Goal: Information Seeking & Learning: Learn about a topic

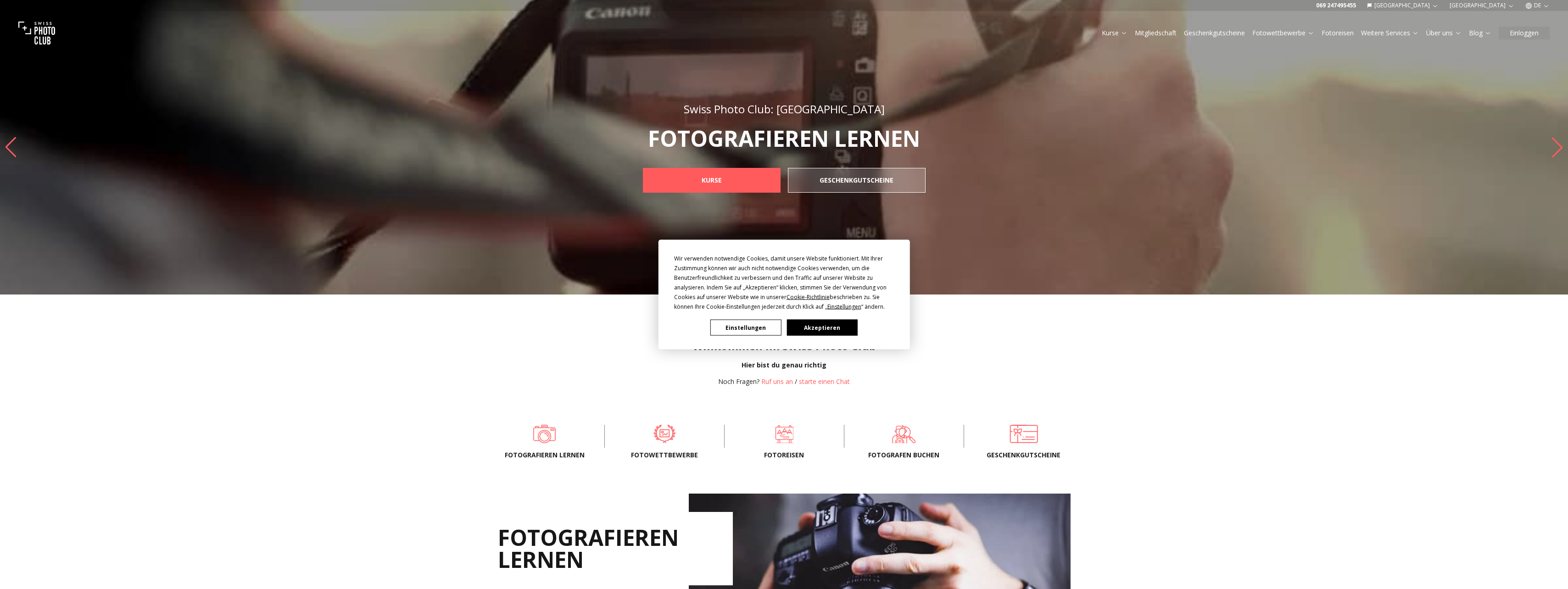
click at [760, 330] on button "Einstellungen" at bounding box center [746, 328] width 71 height 16
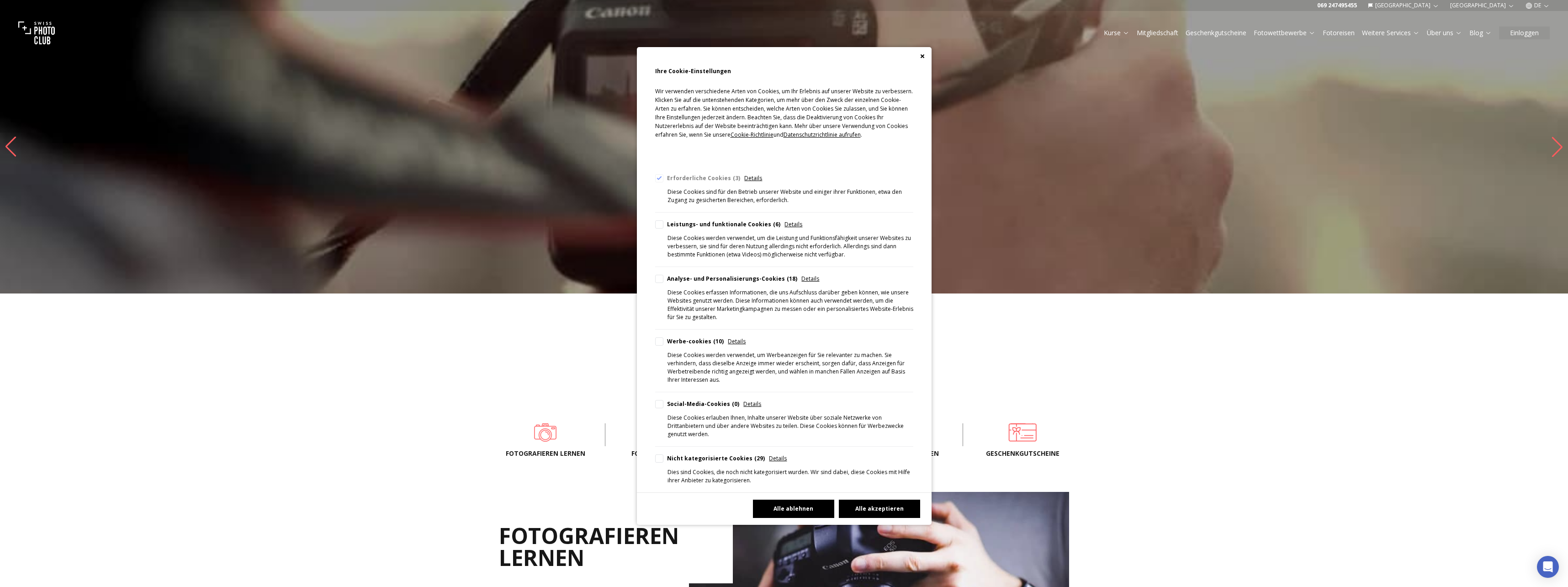
click at [806, 500] on button "Alle ablehnen" at bounding box center [794, 509] width 81 height 18
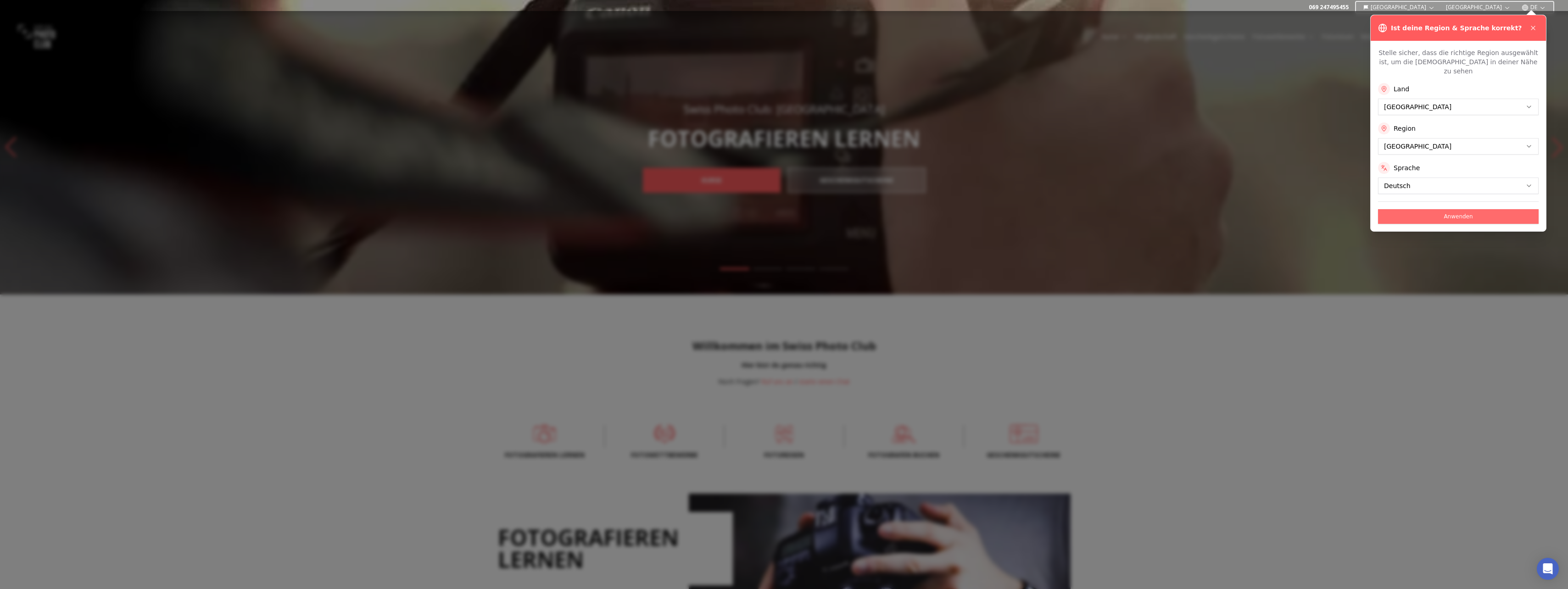
click at [1440, 209] on button "Anwenden" at bounding box center [1458, 217] width 161 height 14
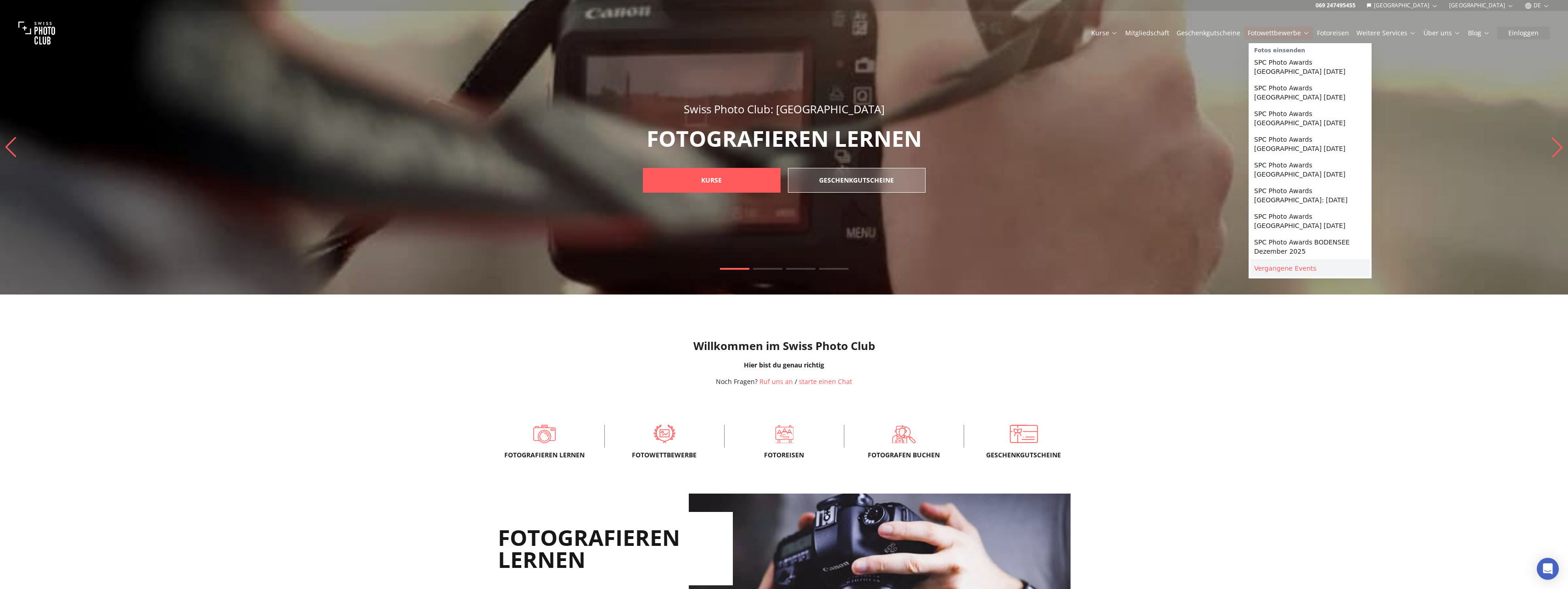
click at [1292, 261] on link "Vergangene Events" at bounding box center [1310, 268] width 120 height 16
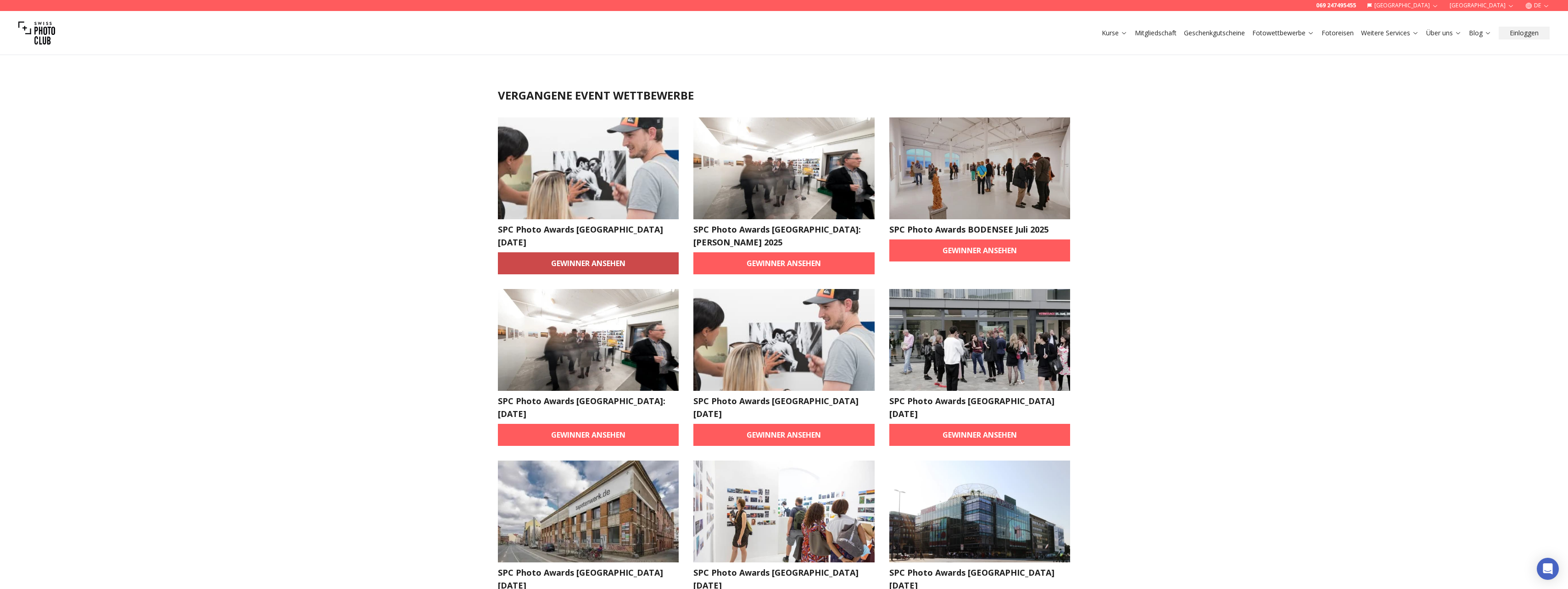
click at [577, 261] on link "Gewinner ansehen" at bounding box center [588, 263] width 181 height 22
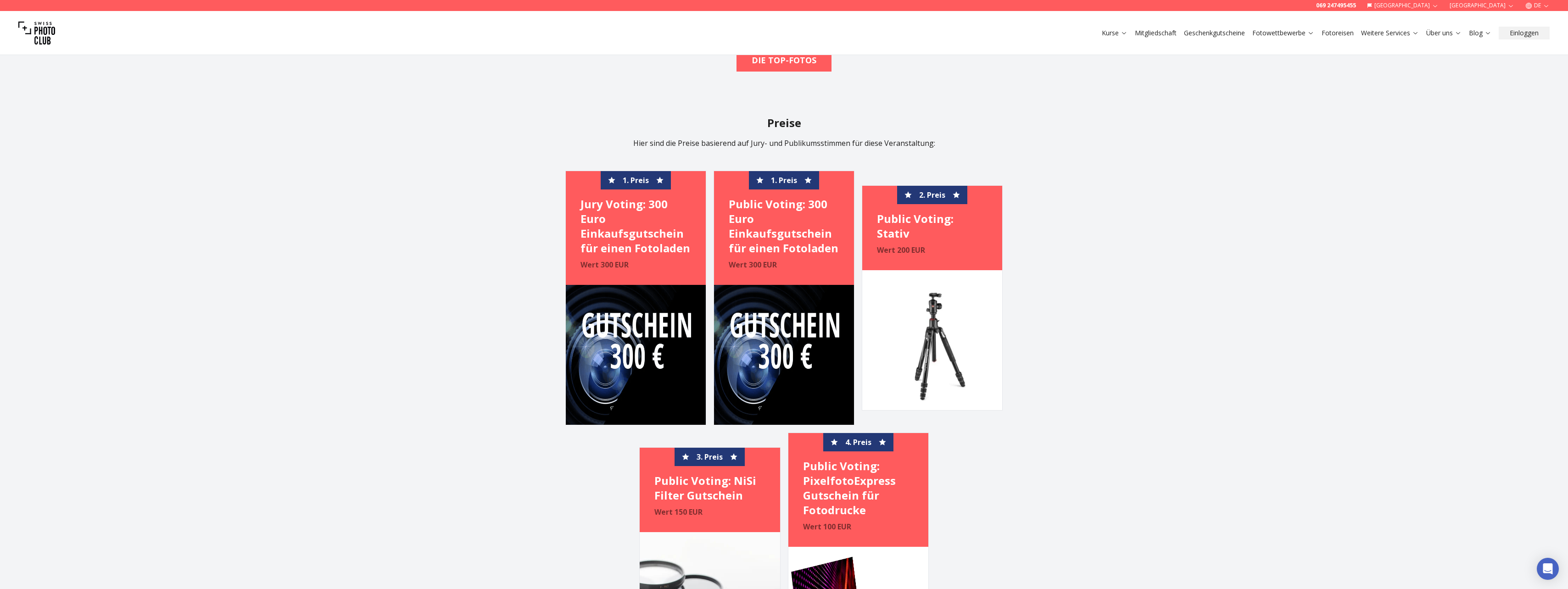
scroll to position [406, 0]
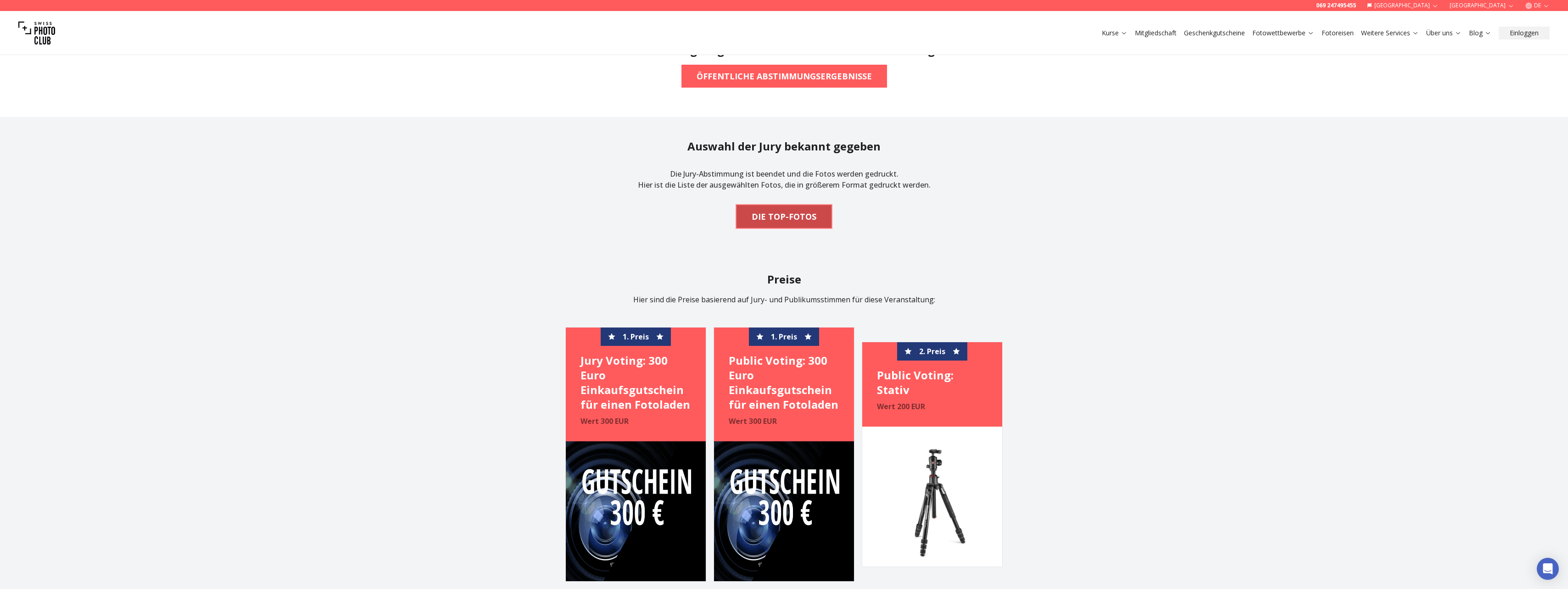
click at [792, 210] on b "DIE TOP-FOTOS" at bounding box center [784, 217] width 65 height 13
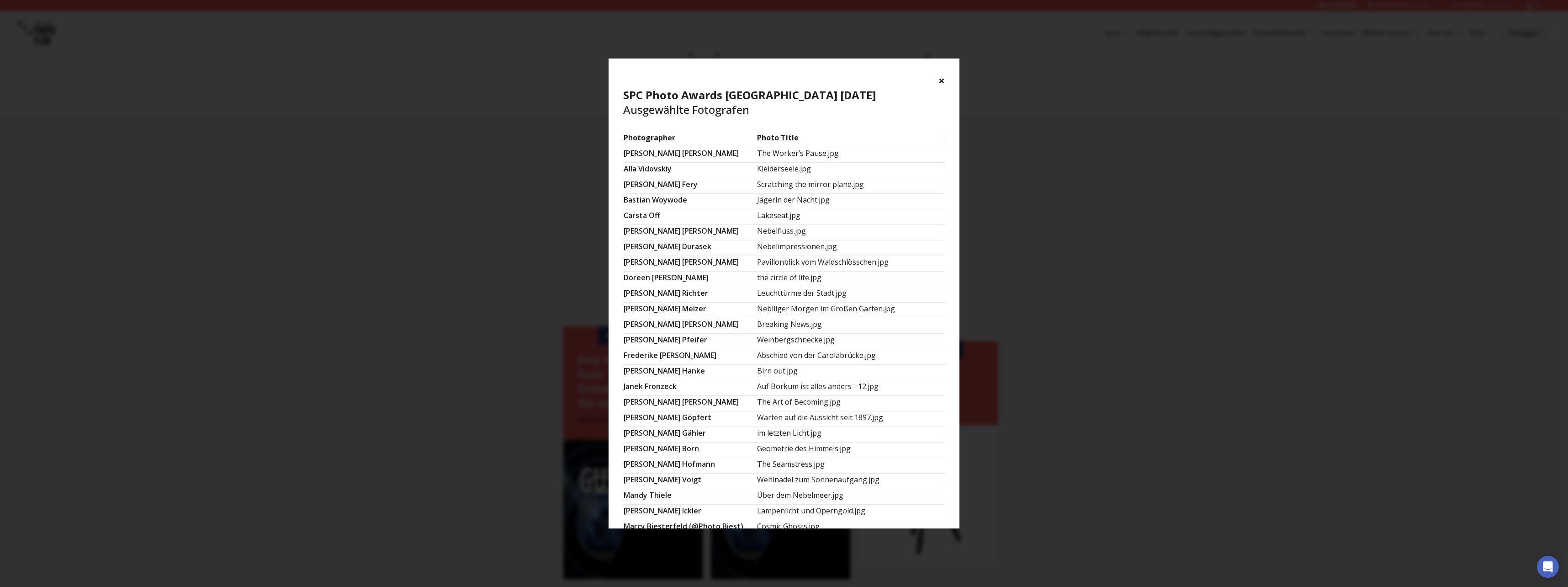
click at [944, 80] on button "×" at bounding box center [942, 80] width 7 height 14
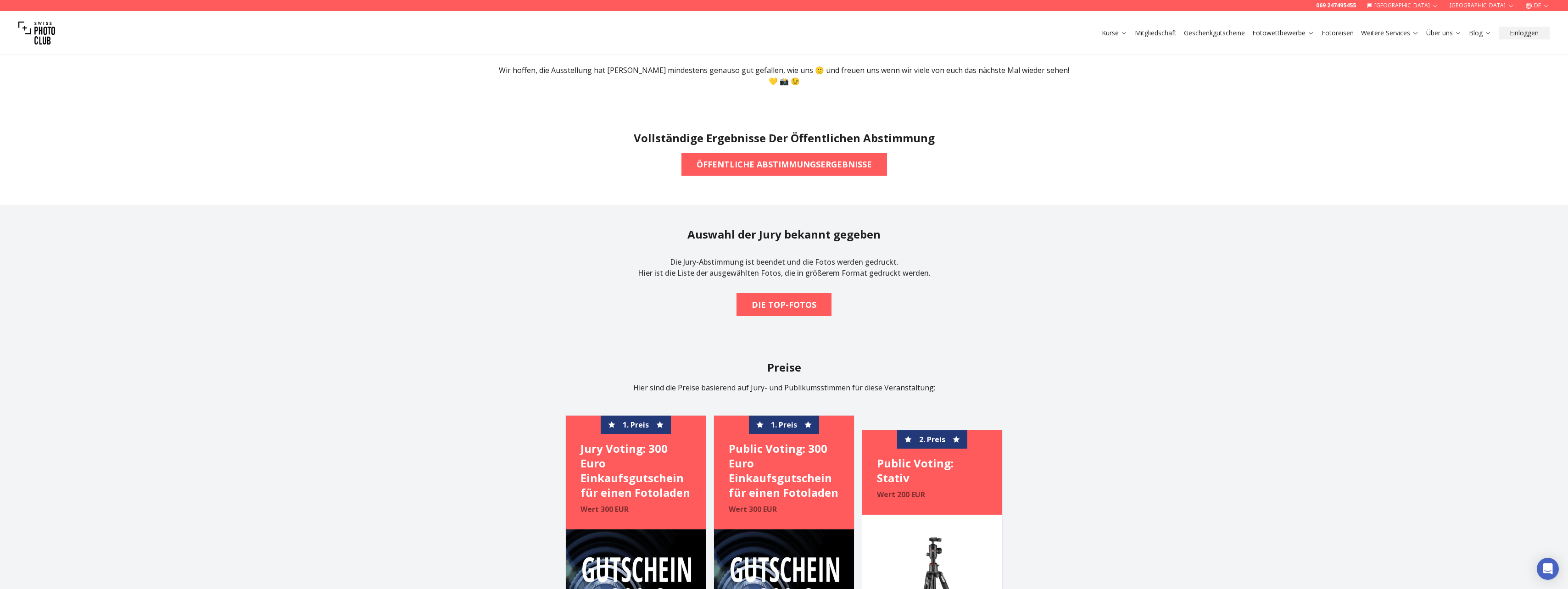
scroll to position [177, 0]
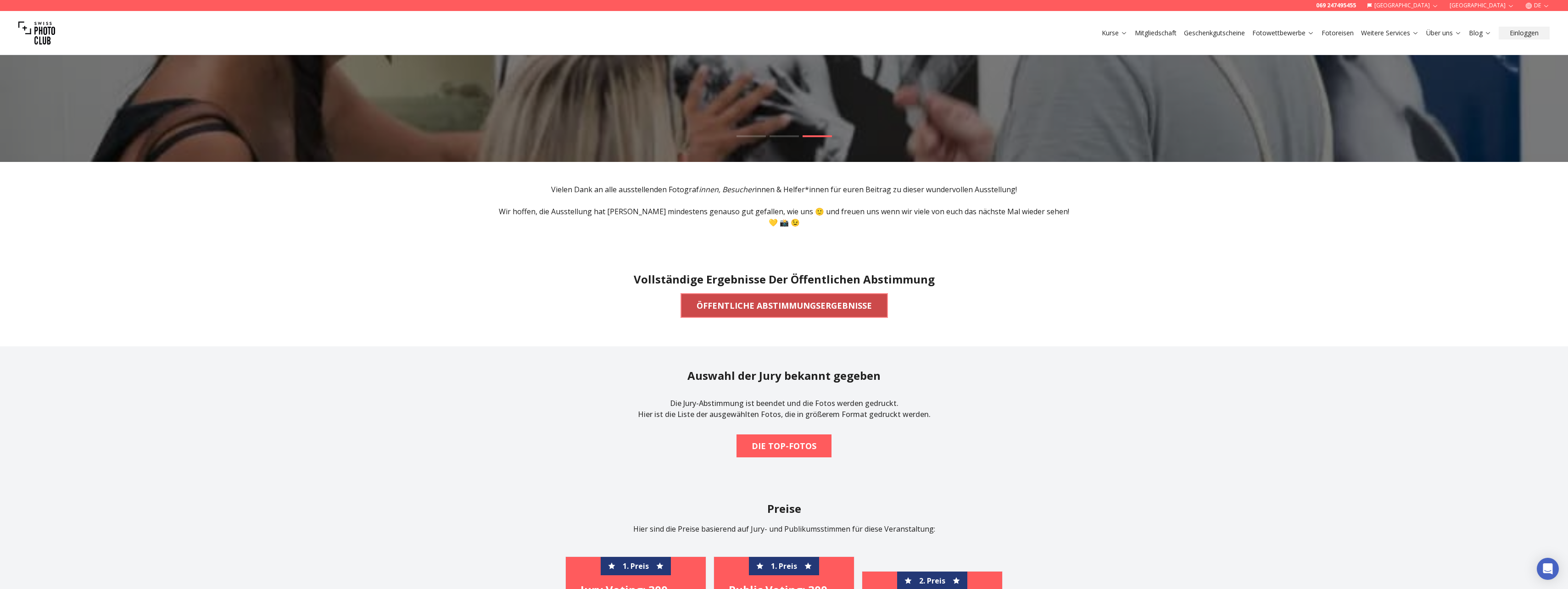
click at [786, 299] on b "ÖFFENTLICHE ABSTIMMUNGSERGEBNISSE" at bounding box center [784, 306] width 175 height 13
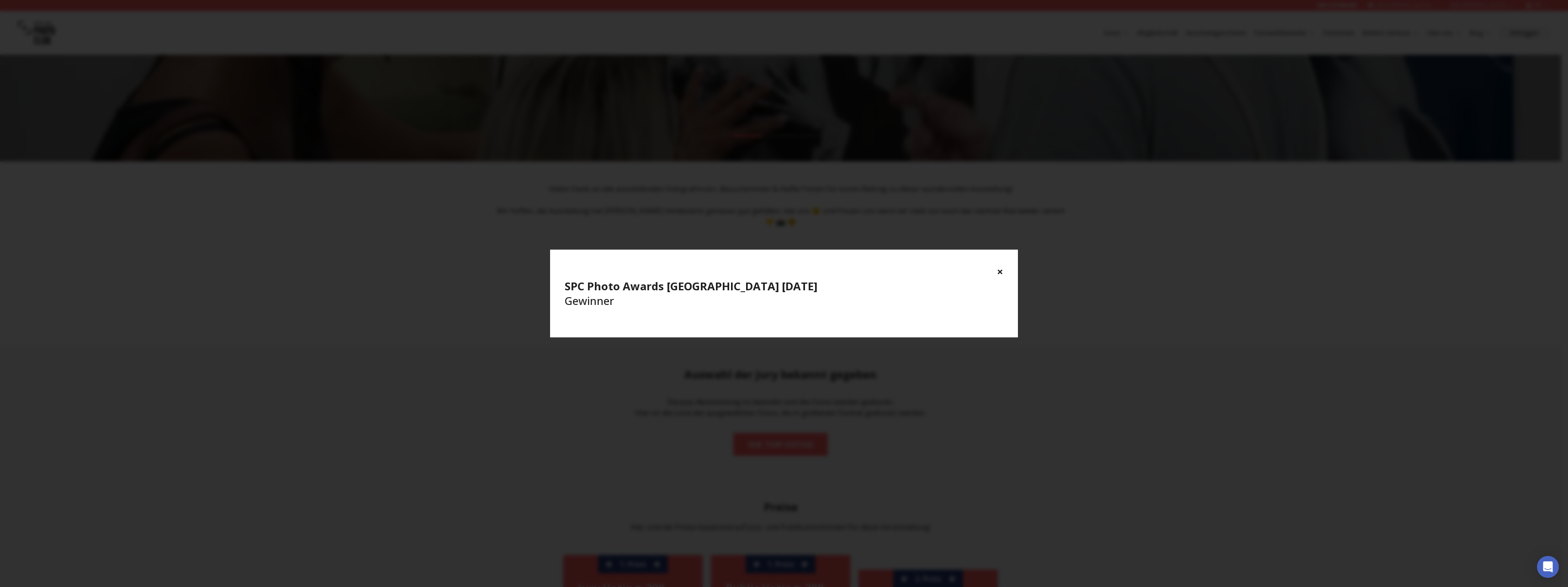
click at [999, 270] on button "×" at bounding box center [1000, 272] width 7 height 14
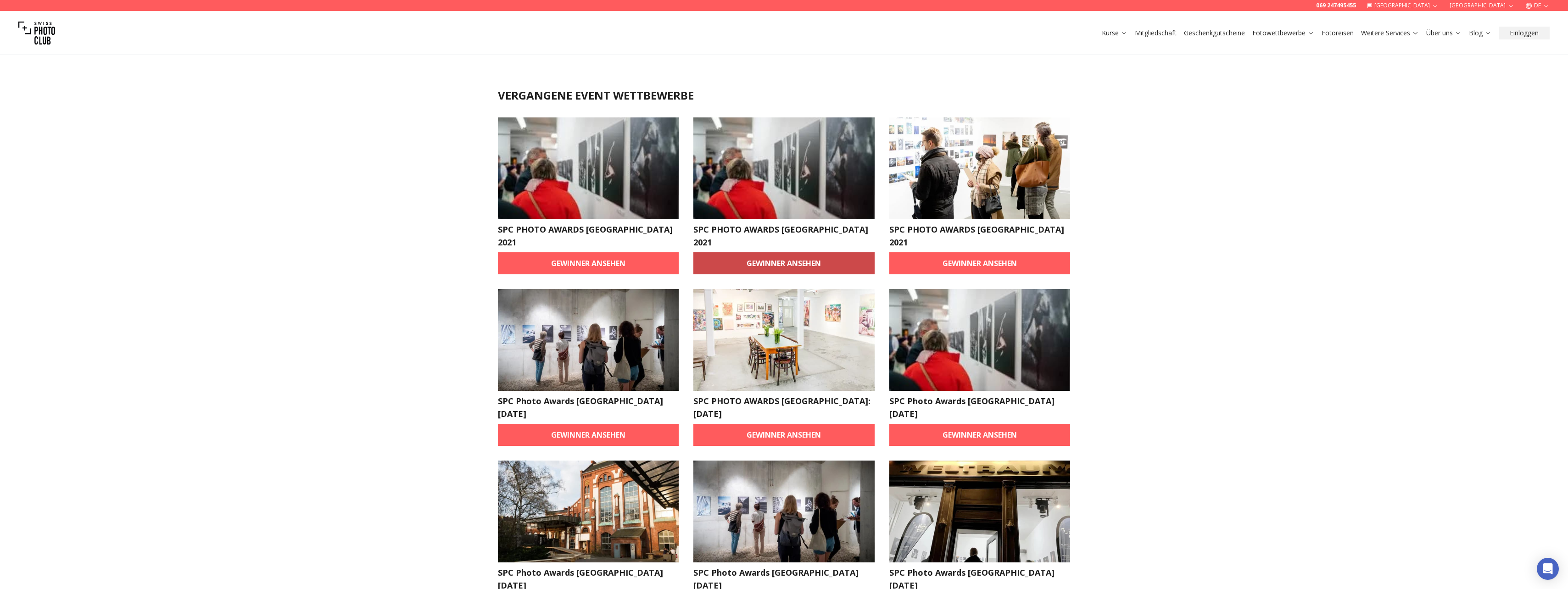
click at [783, 252] on link "Gewinner ansehen" at bounding box center [784, 263] width 181 height 22
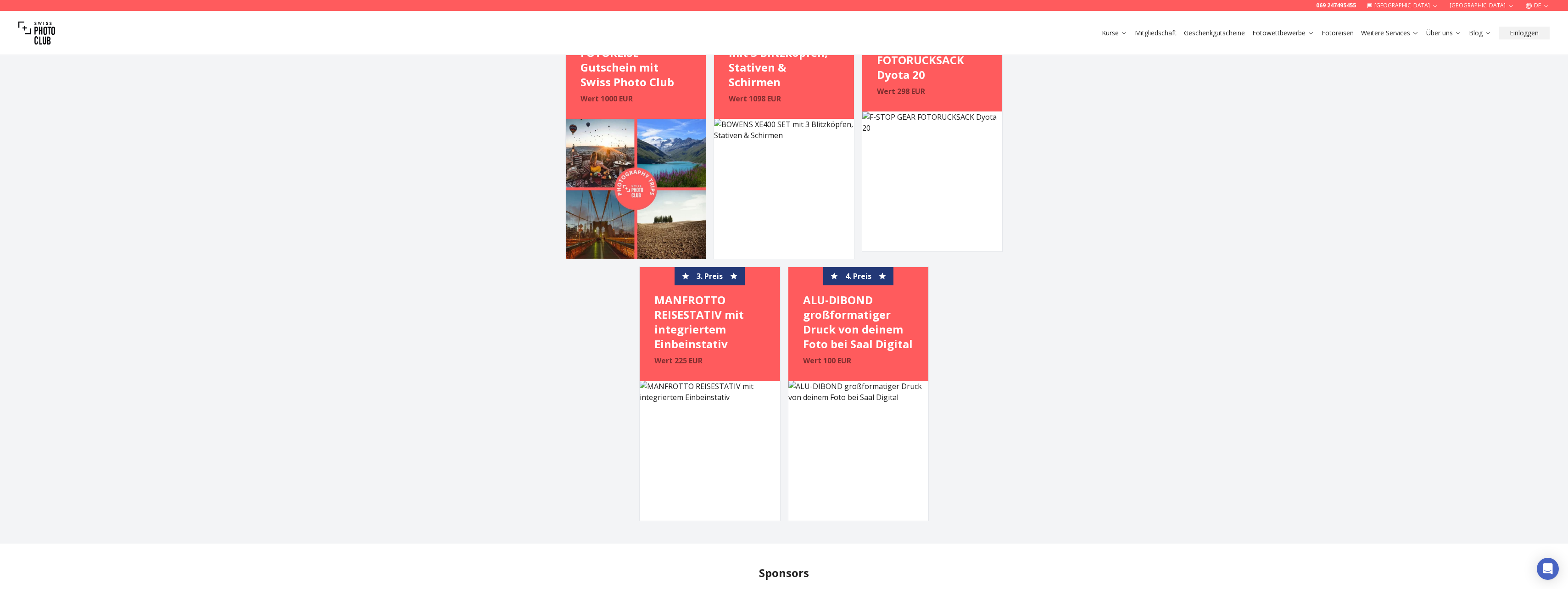
scroll to position [642, 0]
click at [600, 154] on img at bounding box center [636, 189] width 140 height 140
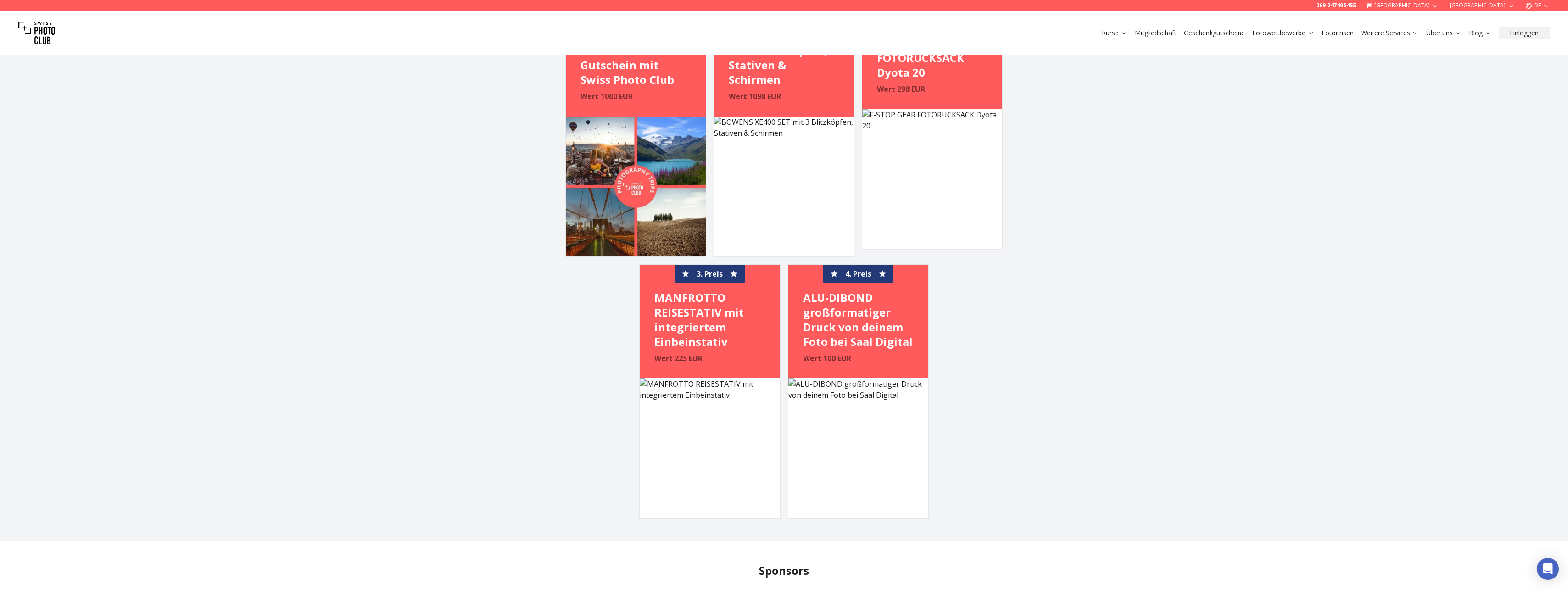
scroll to position [550, 0]
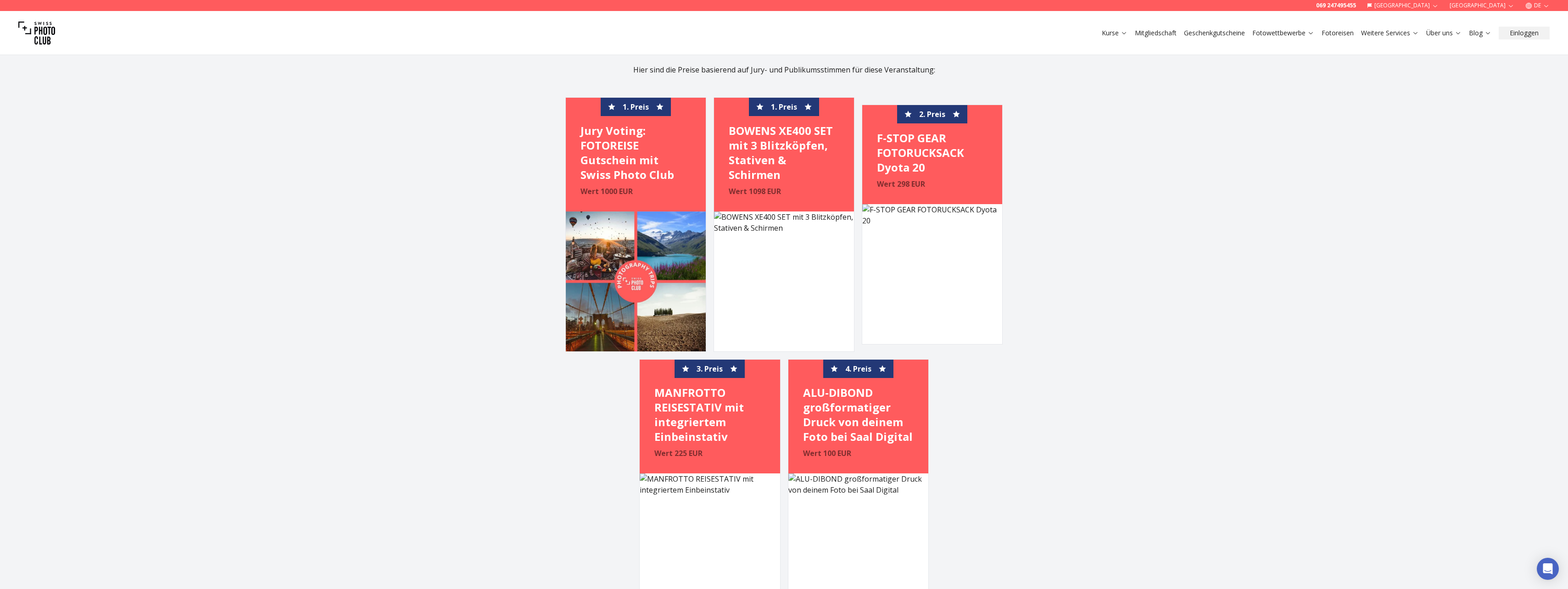
click at [814, 139] on h4 "BOWENS XE400 SET mit 3 Blitzköpfen, Stativen & Schirmen" at bounding box center [784, 152] width 110 height 58
click at [965, 150] on h4 "F-STOP GEAR FOTORUCKSACK Dyota 20" at bounding box center [932, 152] width 110 height 44
click at [930, 121] on div "2. Preis" at bounding box center [932, 114] width 70 height 18
click at [938, 219] on img at bounding box center [932, 274] width 140 height 140
click at [710, 257] on div "1. Preis Jury Voting: FOTOREISE Gutschein mit Swiss Photo Club Wert 1000 EUR 1.…" at bounding box center [784, 355] width 470 height 517
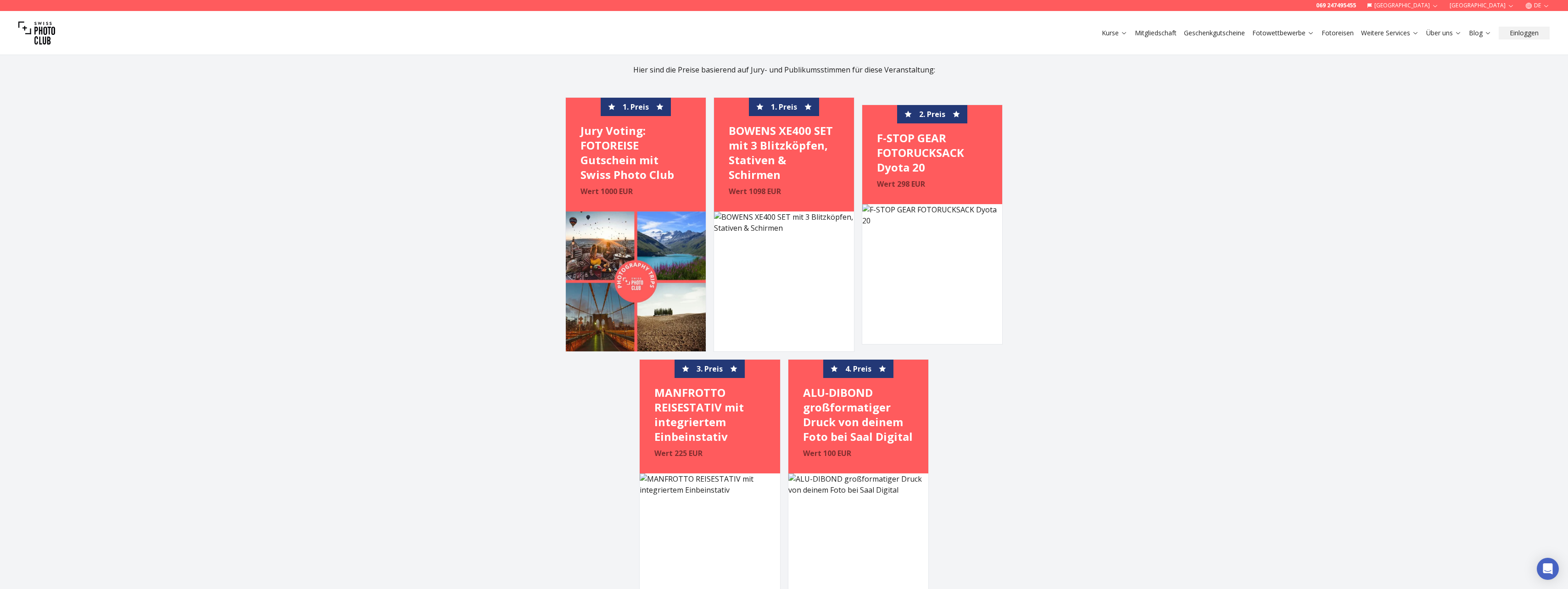
click at [625, 284] on img at bounding box center [636, 281] width 140 height 140
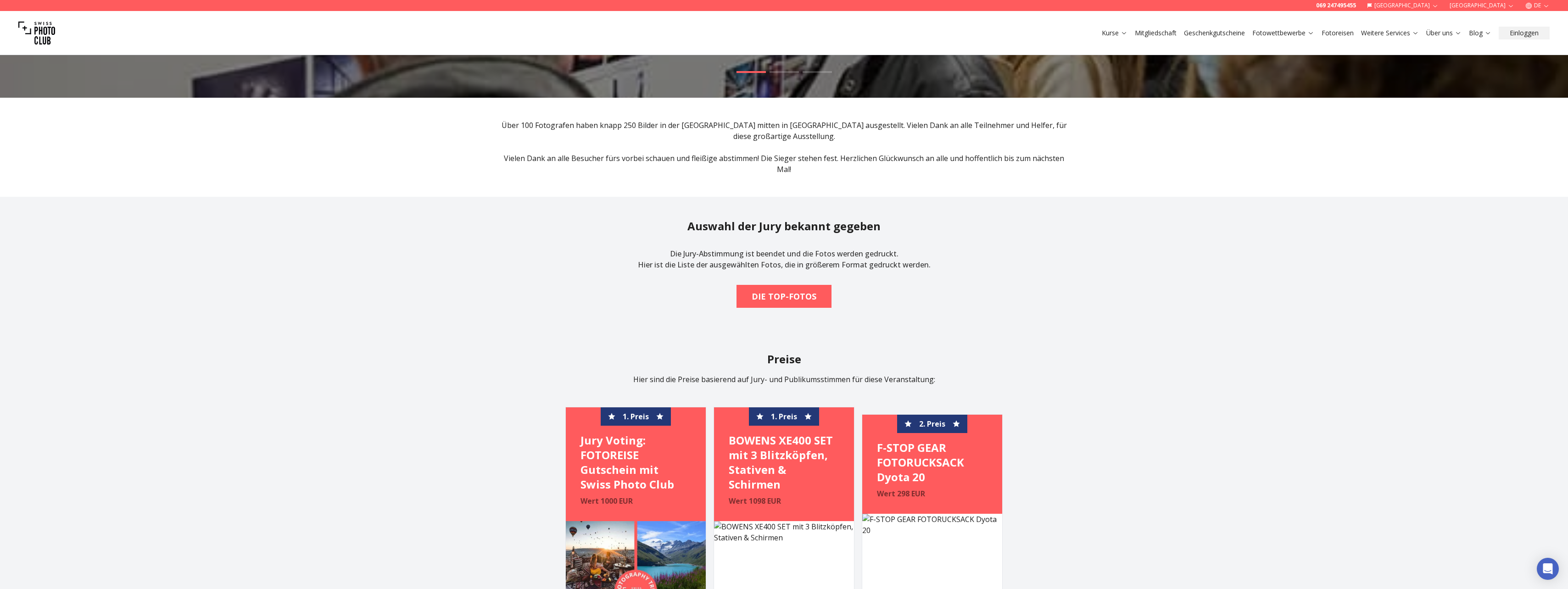
scroll to position [0, 0]
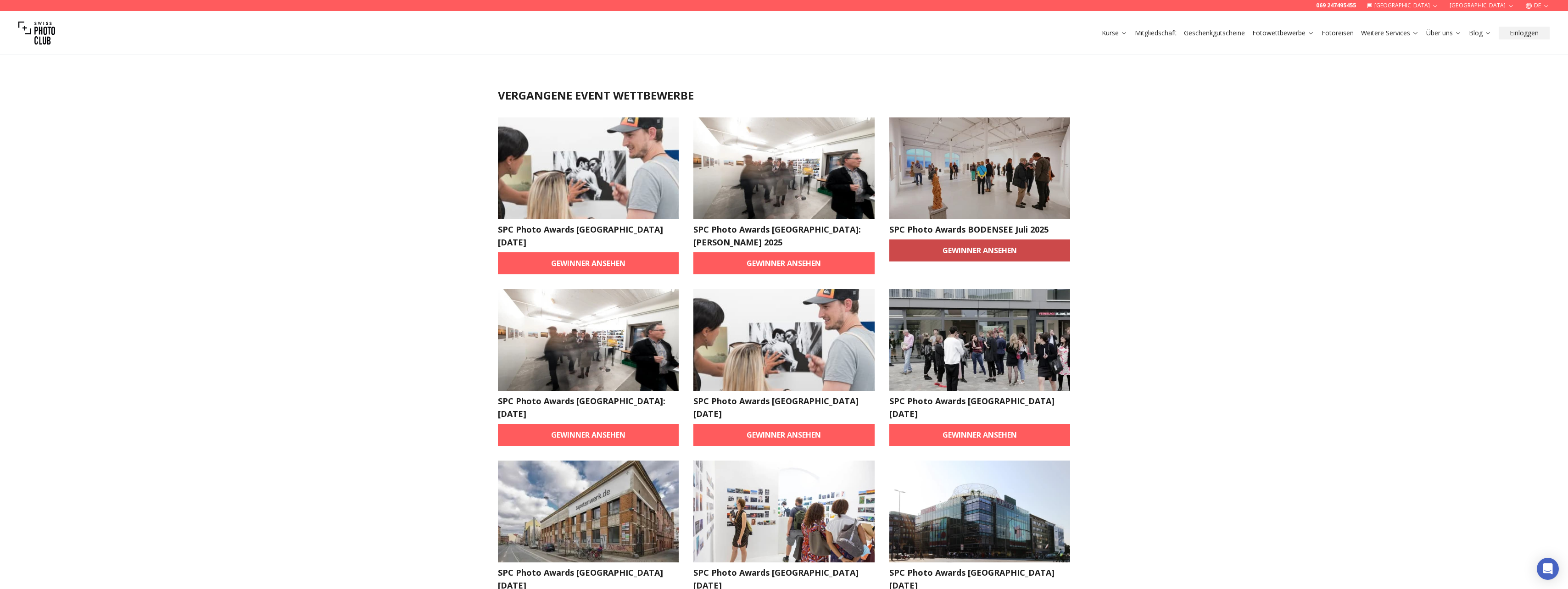
click at [968, 250] on link "Gewinner ansehen" at bounding box center [980, 251] width 181 height 22
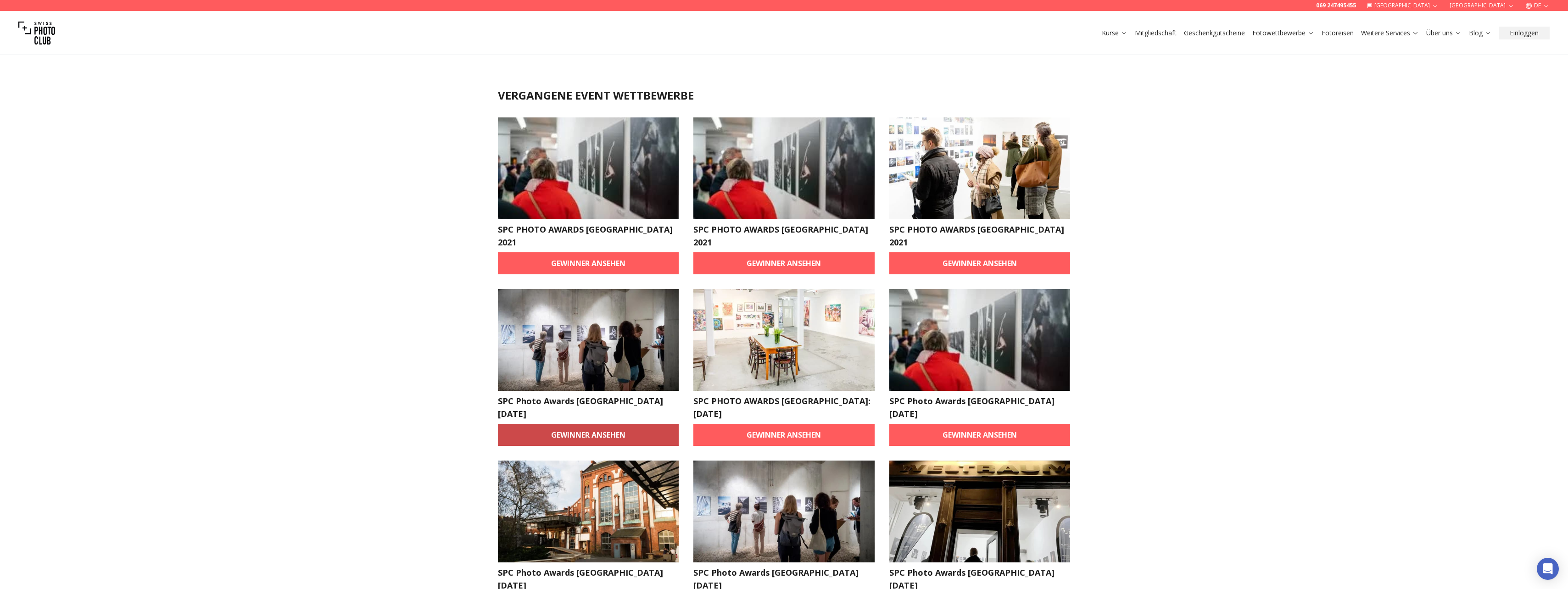
click at [594, 424] on link "Gewinner ansehen" at bounding box center [588, 435] width 181 height 22
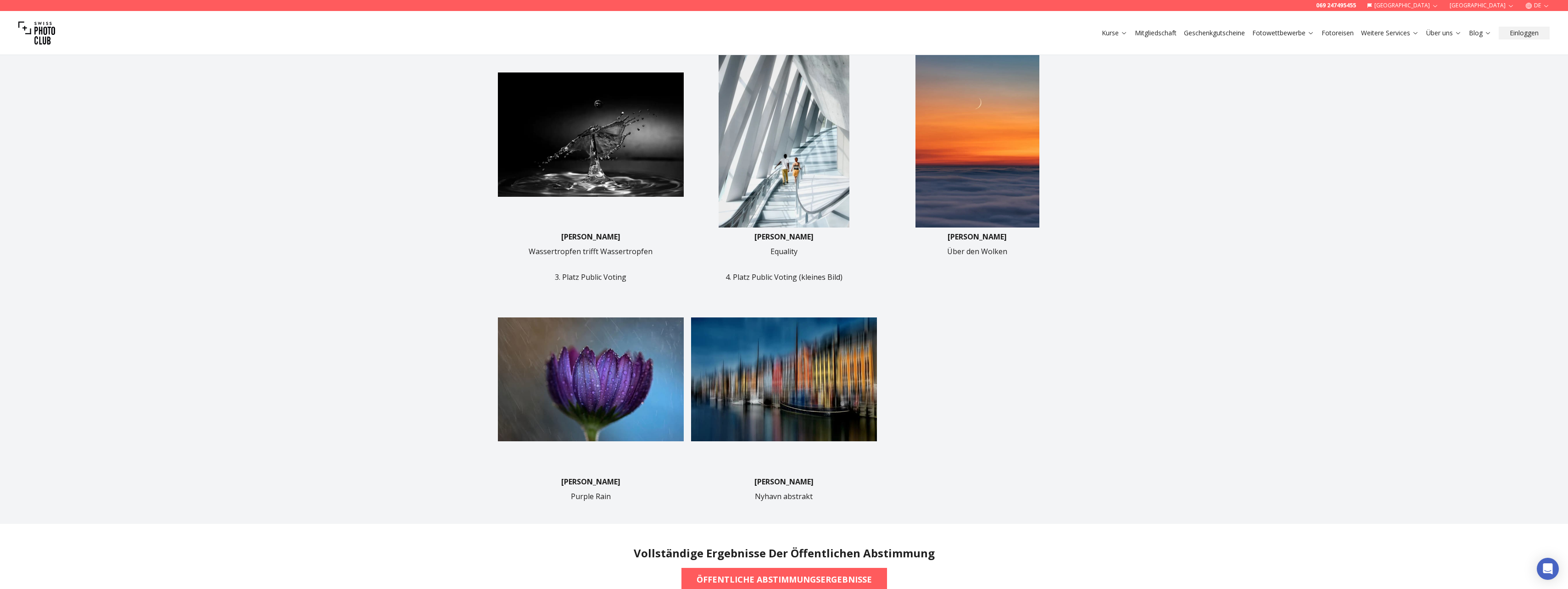
scroll to position [413, 0]
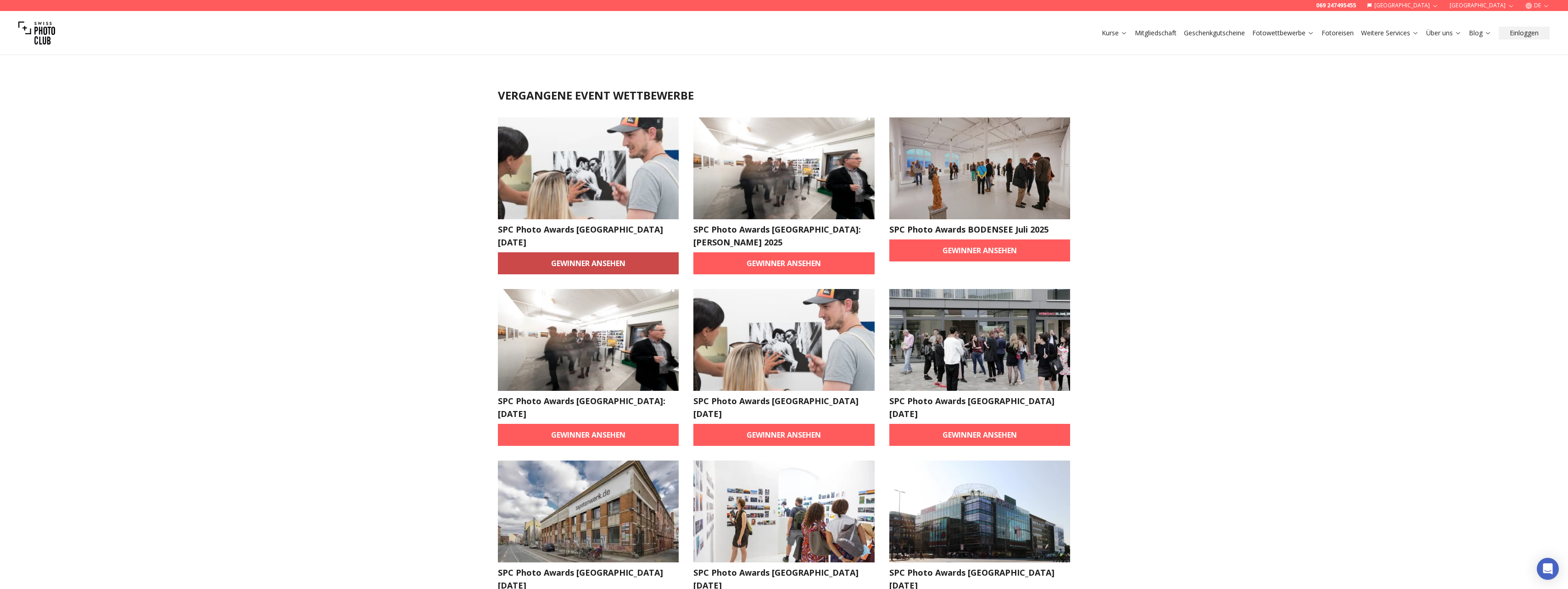
click at [542, 267] on link "Gewinner ansehen" at bounding box center [588, 263] width 181 height 22
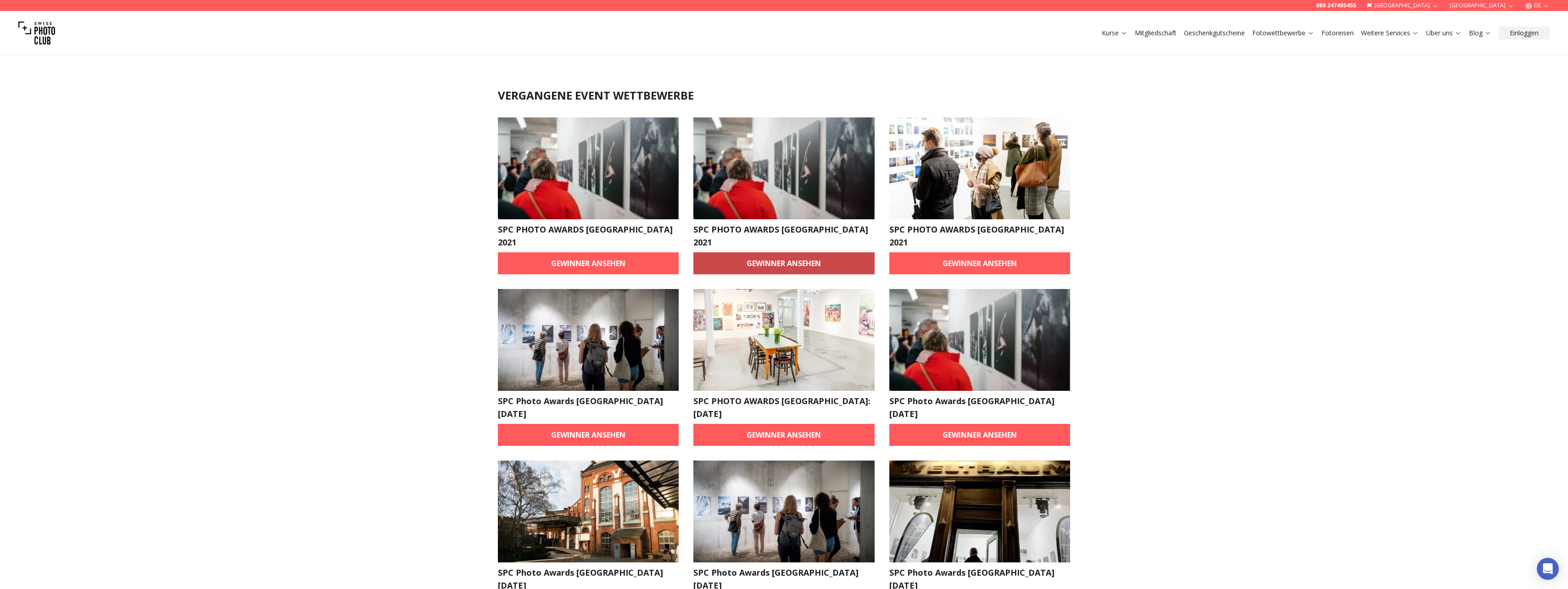
click at [730, 252] on link "Gewinner ansehen" at bounding box center [784, 263] width 181 height 22
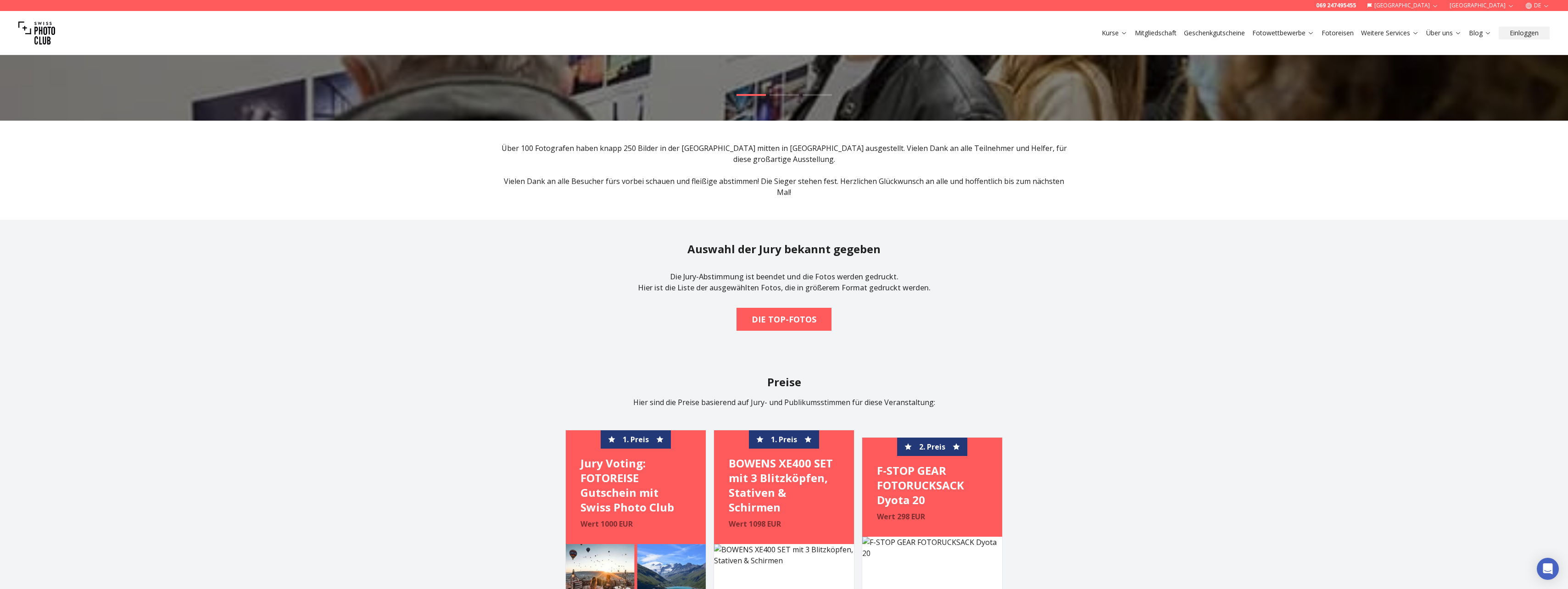
scroll to position [92, 0]
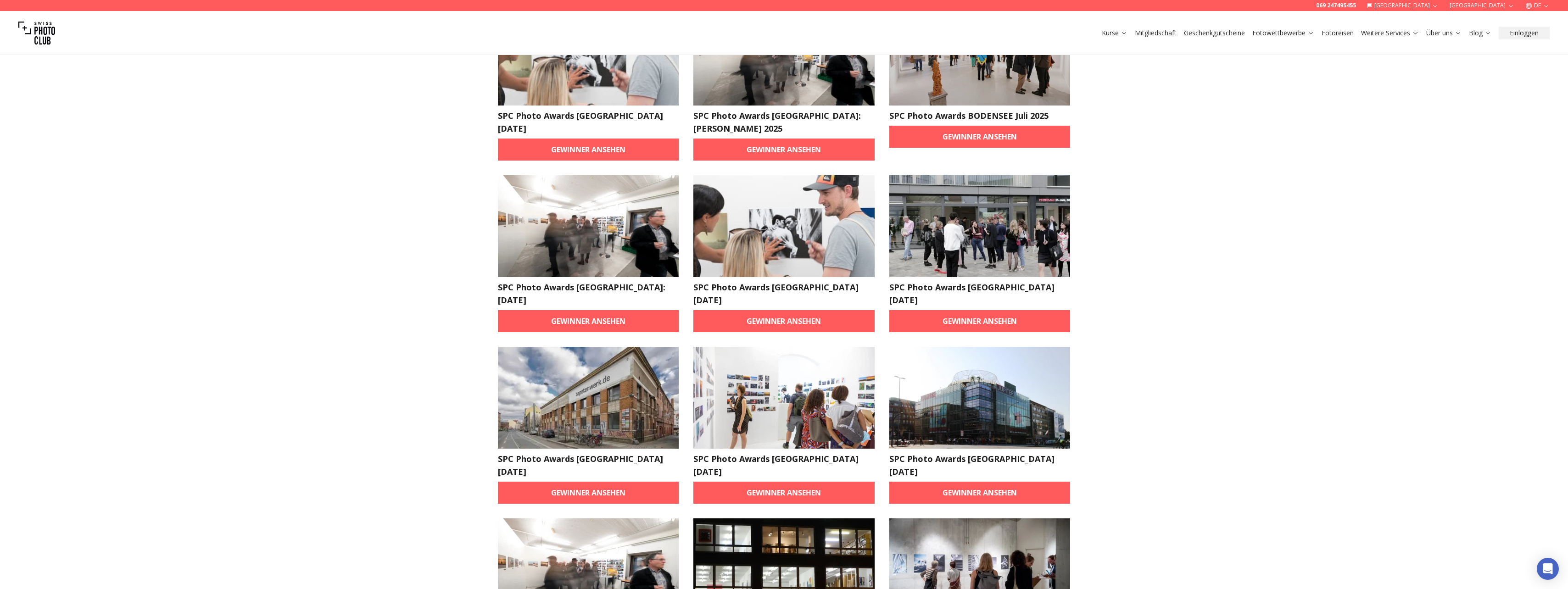
scroll to position [183, 0]
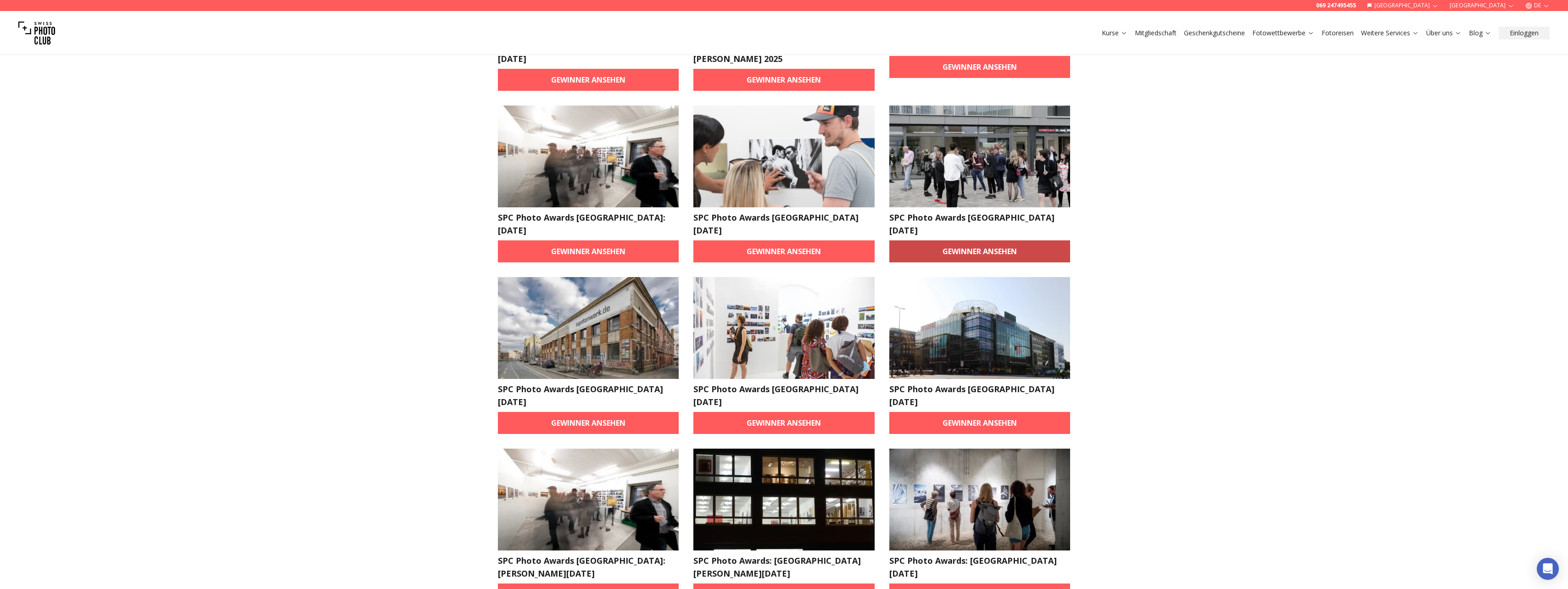
click at [915, 240] on link "Gewinner ansehen" at bounding box center [980, 251] width 181 height 22
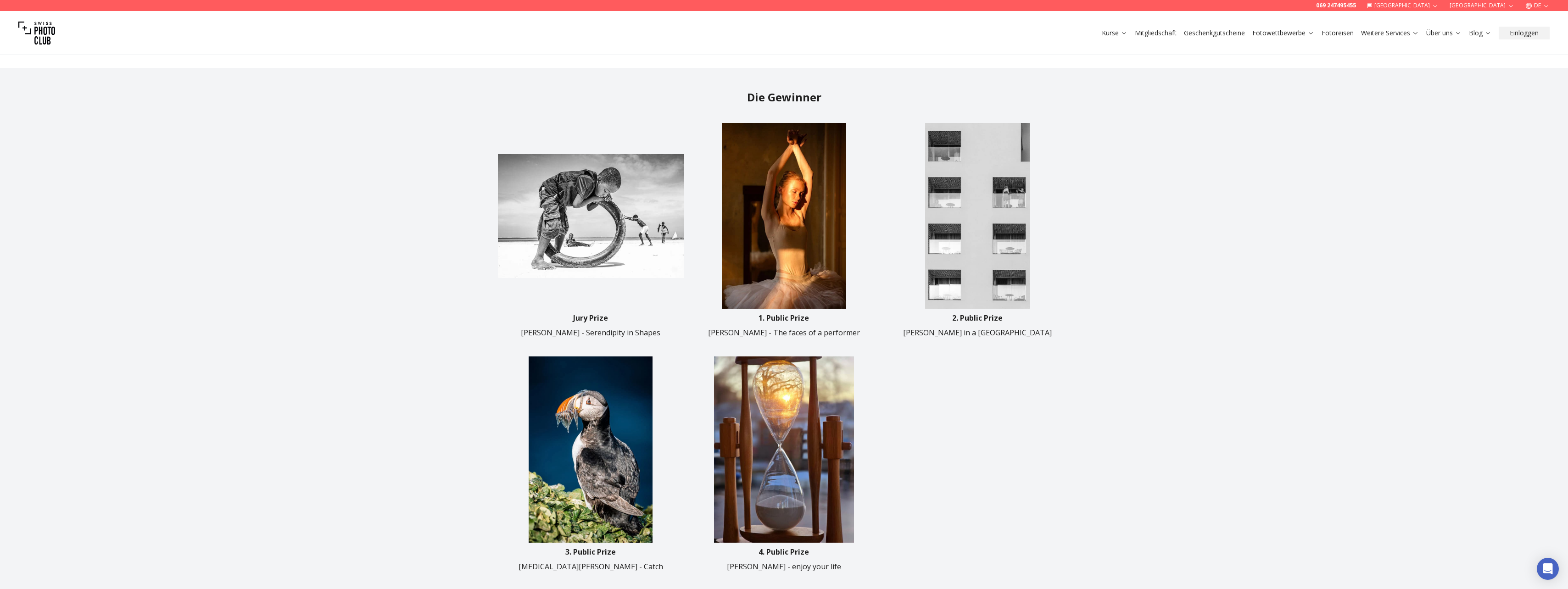
scroll to position [413, 0]
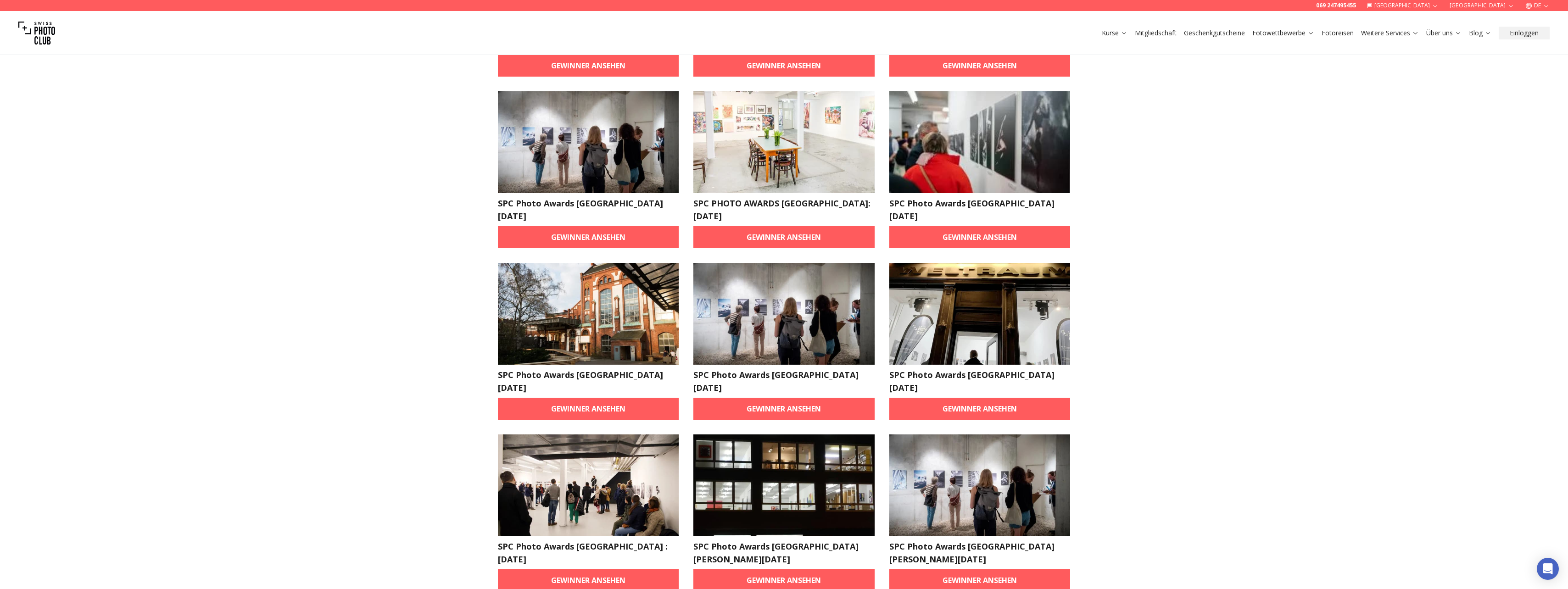
scroll to position [275, 0]
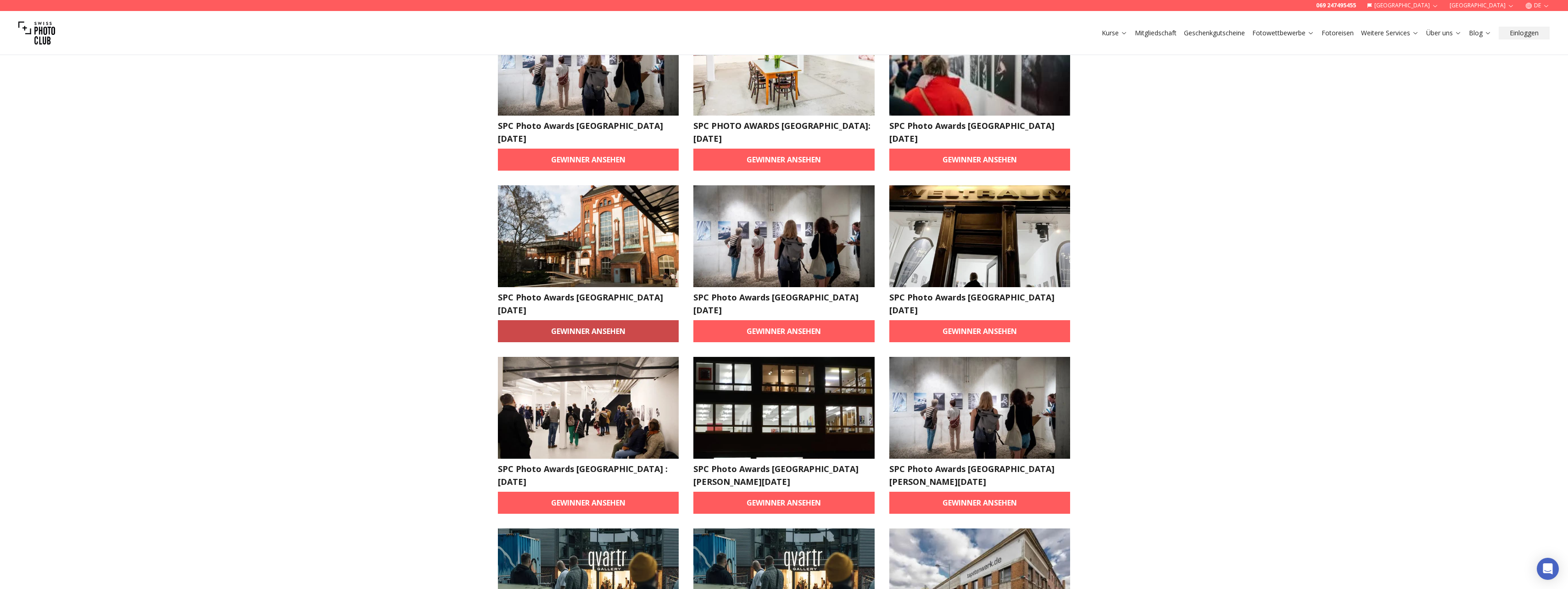
click at [571, 320] on link "Gewinner ansehen" at bounding box center [588, 332] width 181 height 22
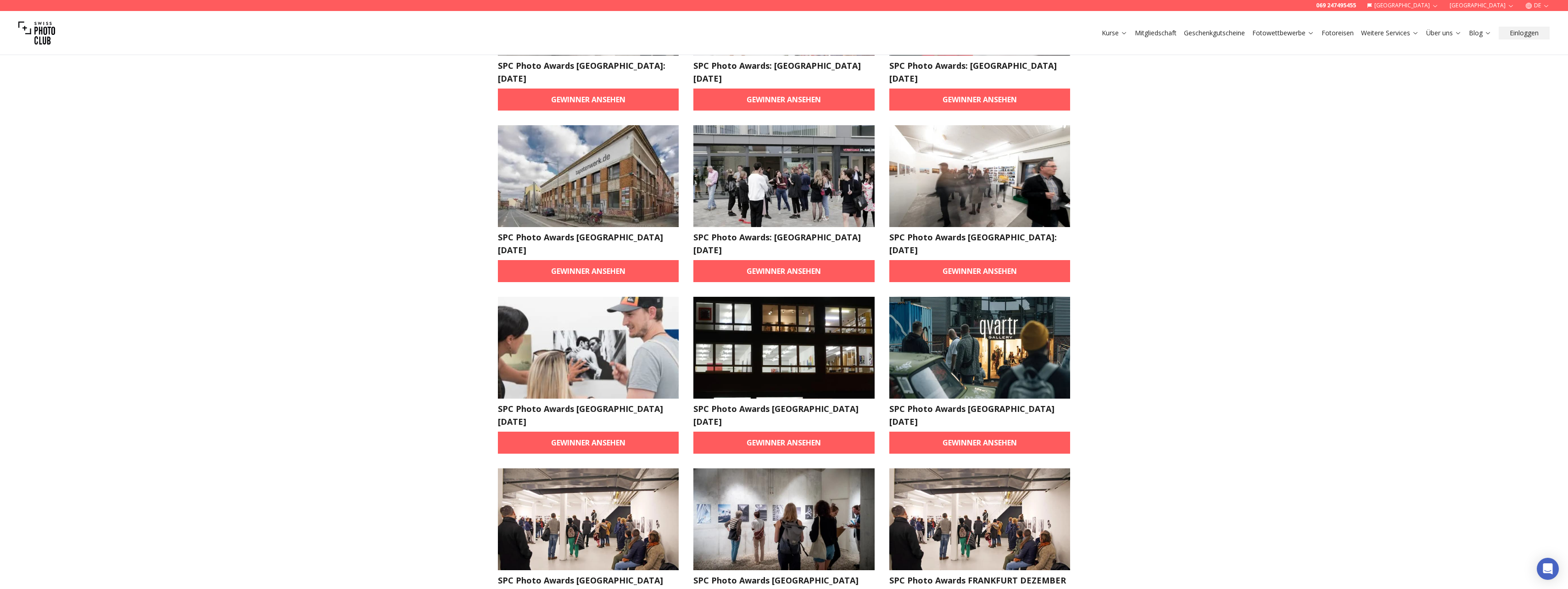
scroll to position [1194, 0]
click at [632, 259] on link "Gewinner ansehen" at bounding box center [588, 271] width 181 height 22
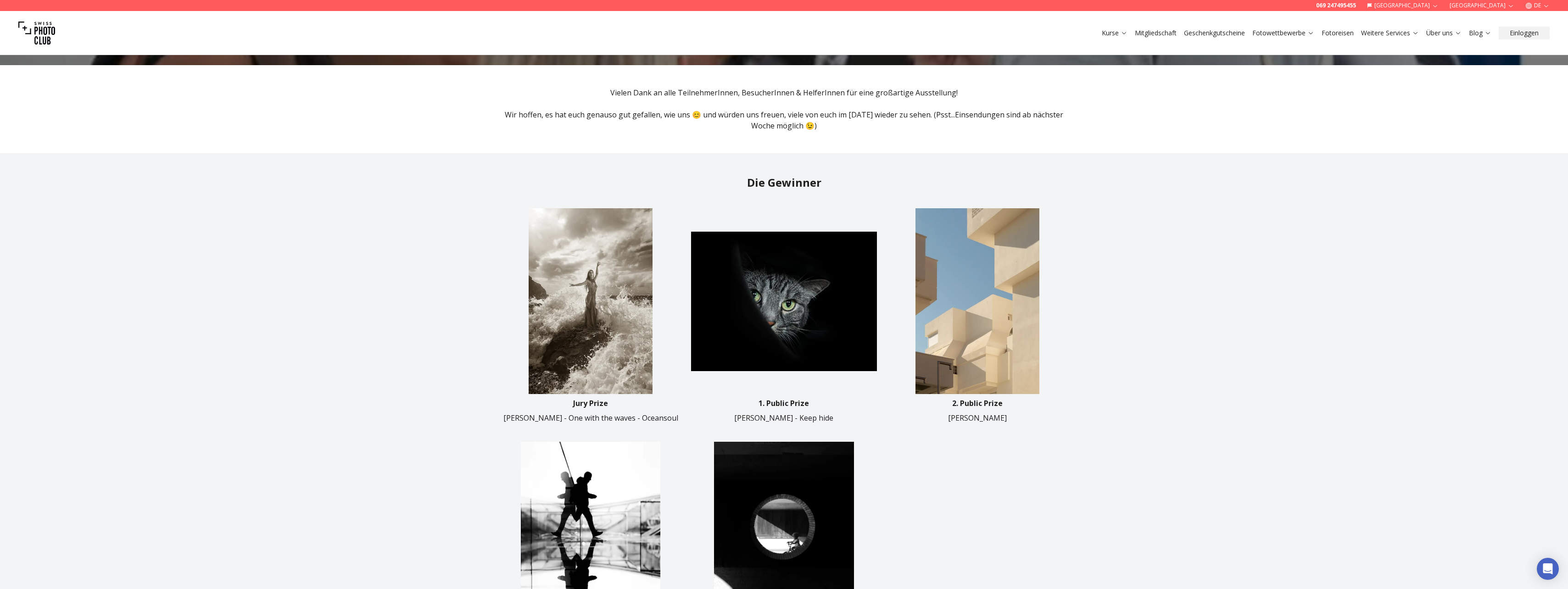
scroll to position [275, 0]
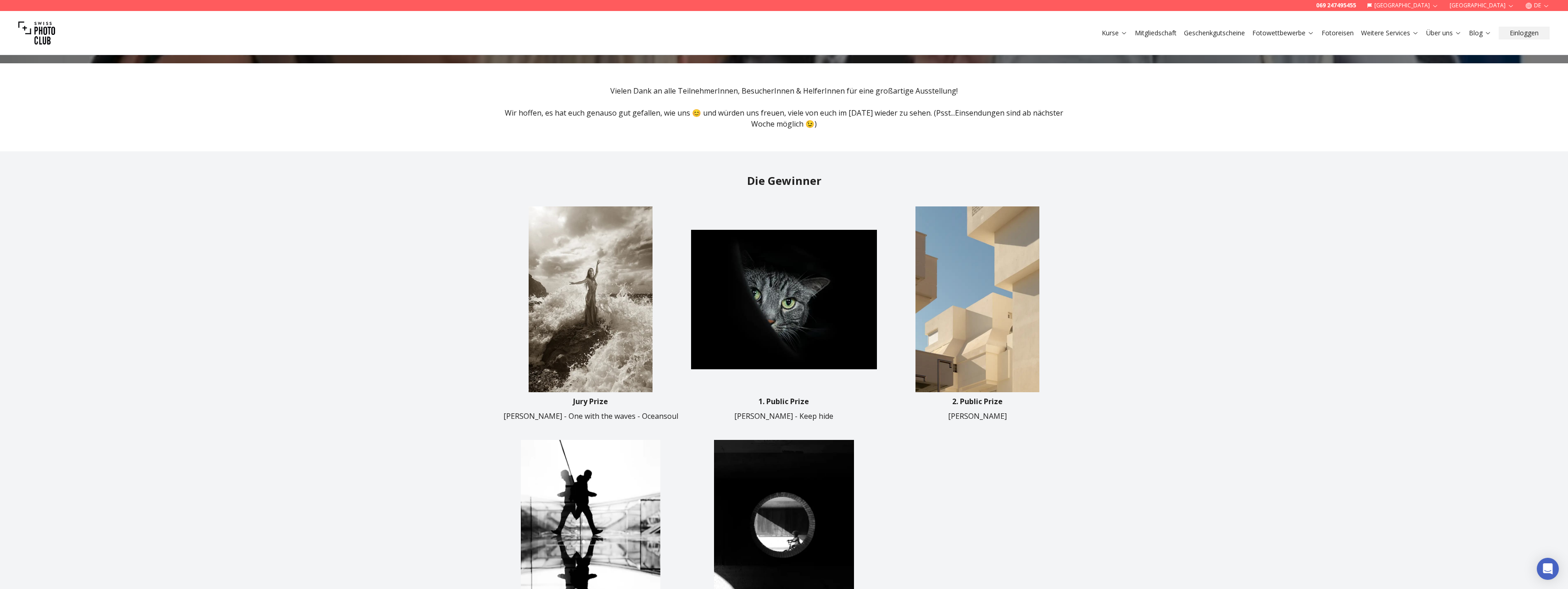
click at [562, 309] on img at bounding box center [590, 299] width 186 height 186
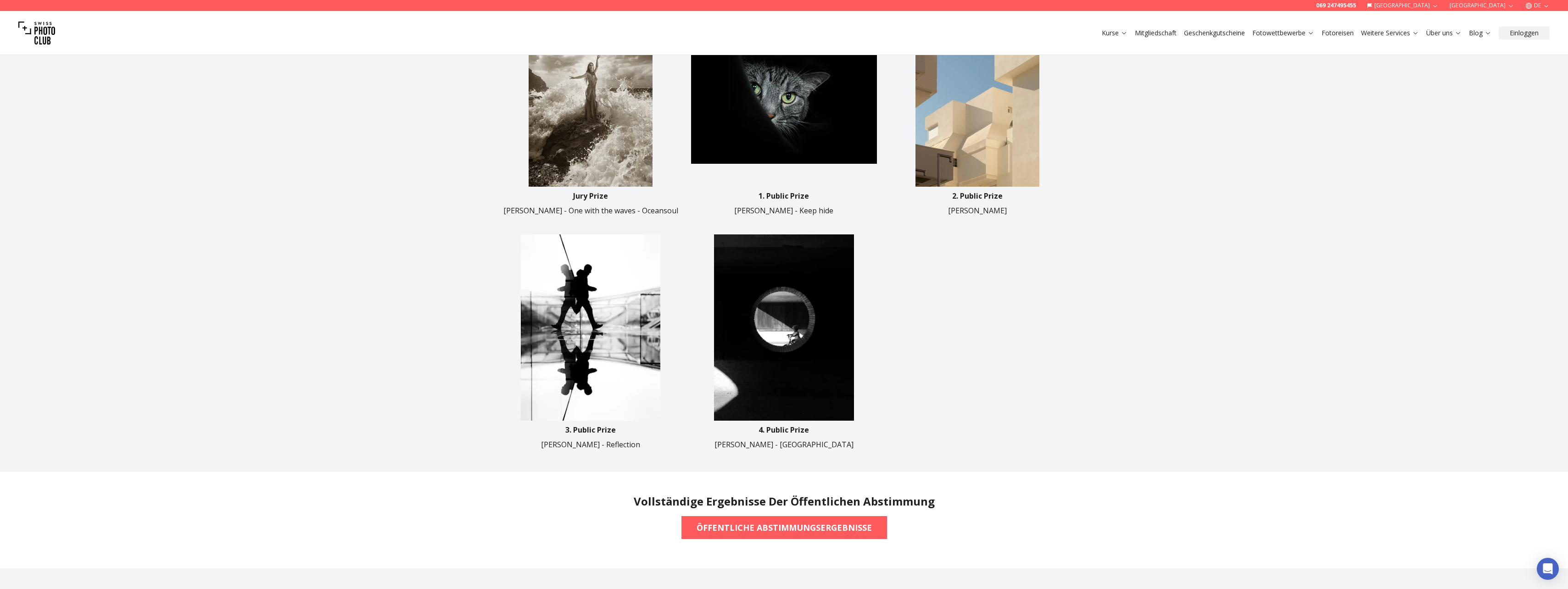
scroll to position [505, 0]
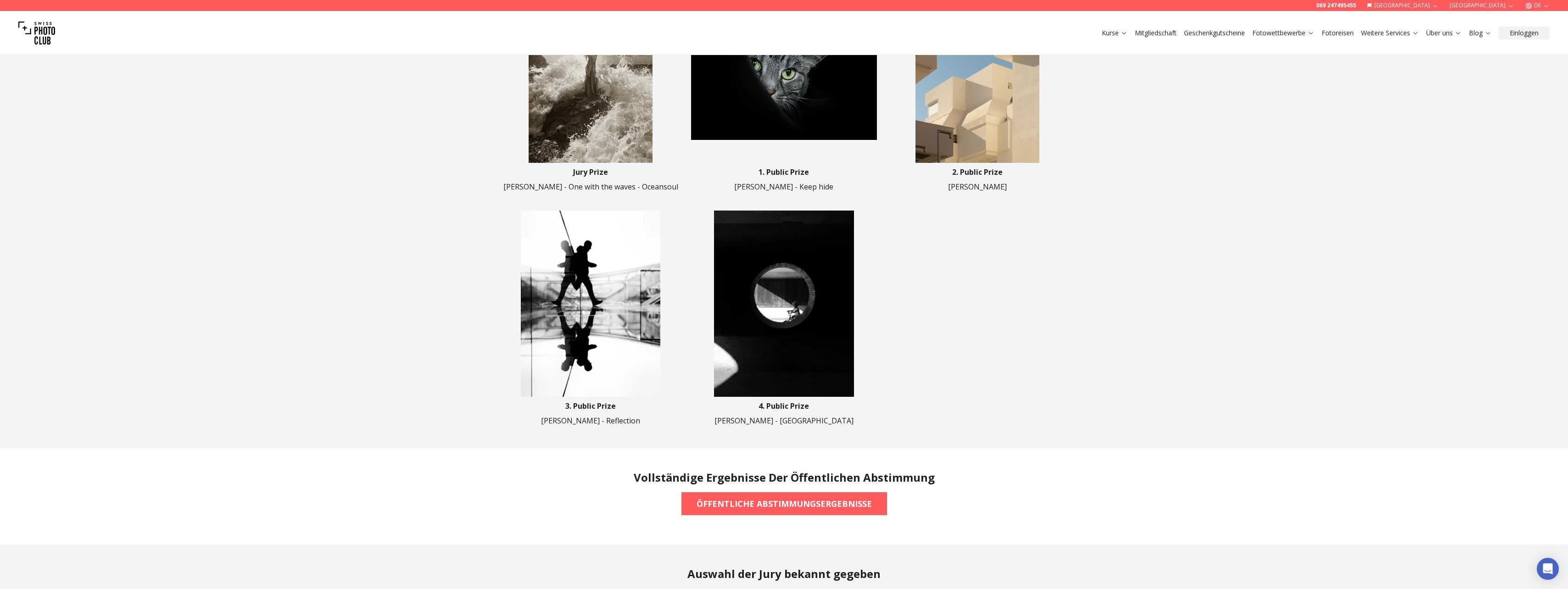
scroll to position [1, 0]
